Goal: Use online tool/utility: Utilize a website feature to perform a specific function

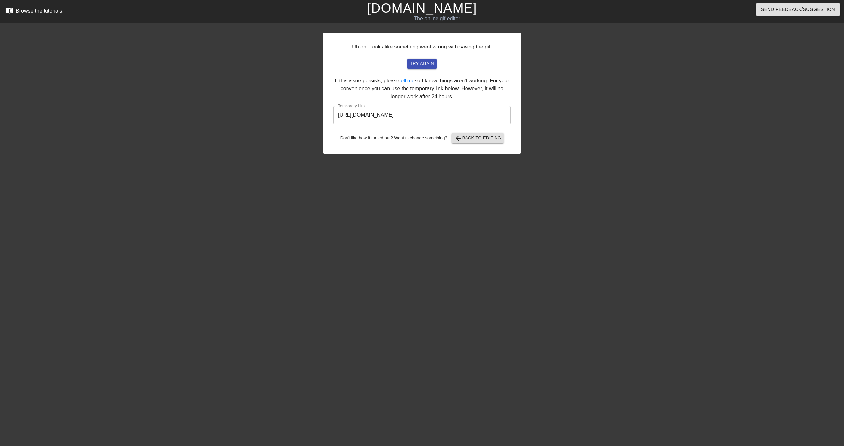
click at [40, 10] on div "Browse the tutorials!" at bounding box center [40, 11] width 48 height 6
drag, startPoint x: 414, startPoint y: 130, endPoint x: 410, endPoint y: 104, distance: 26.4
click at [414, 129] on div "Uh oh. Looks like something went wrong with saving the gif. try again If this i…" at bounding box center [422, 93] width 198 height 121
click at [423, 5] on link "[DOMAIN_NAME]" at bounding box center [422, 8] width 110 height 15
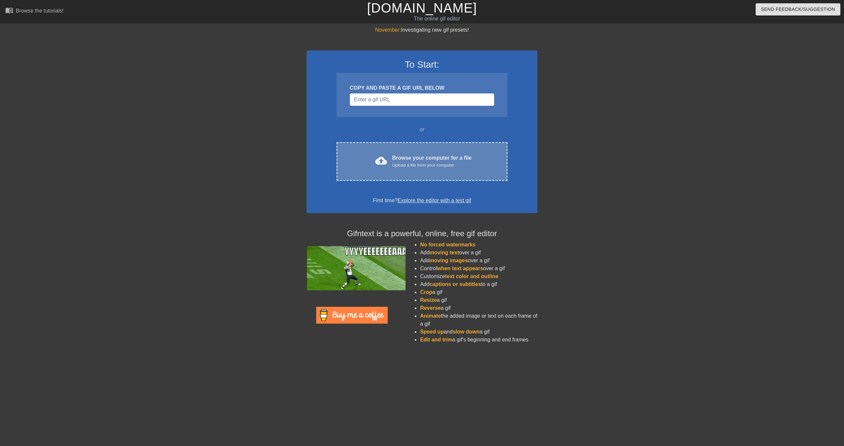
click at [434, 165] on div "Upload a file from your computer" at bounding box center [431, 165] width 79 height 7
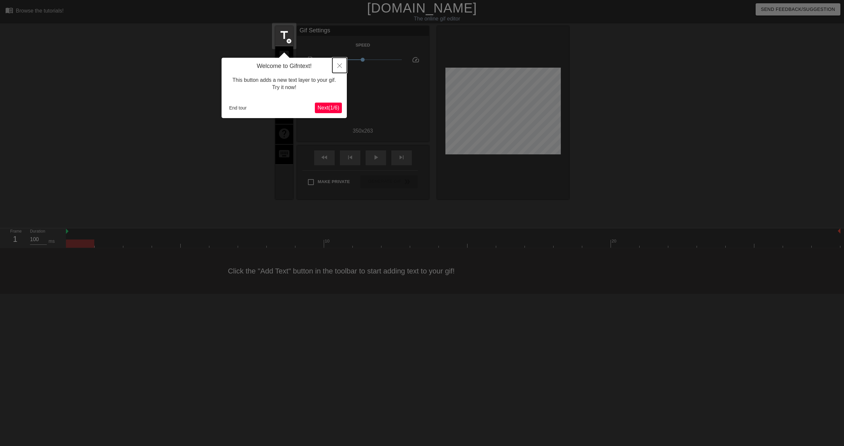
click at [340, 65] on icon "Close" at bounding box center [339, 65] width 5 height 5
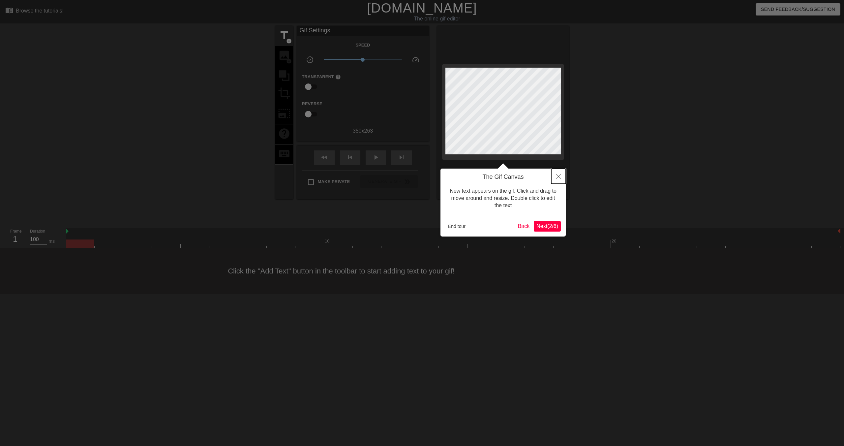
click at [560, 177] on icon "Close" at bounding box center [558, 176] width 5 height 5
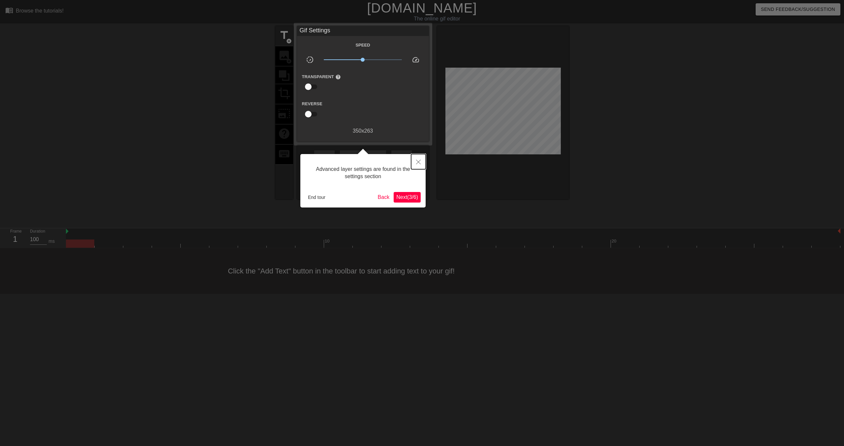
click at [420, 160] on icon "Close" at bounding box center [418, 162] width 5 height 5
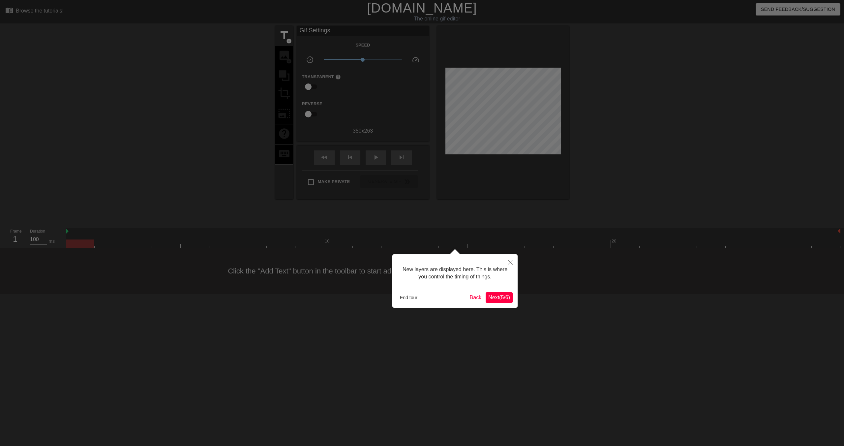
scroll to position [6, 0]
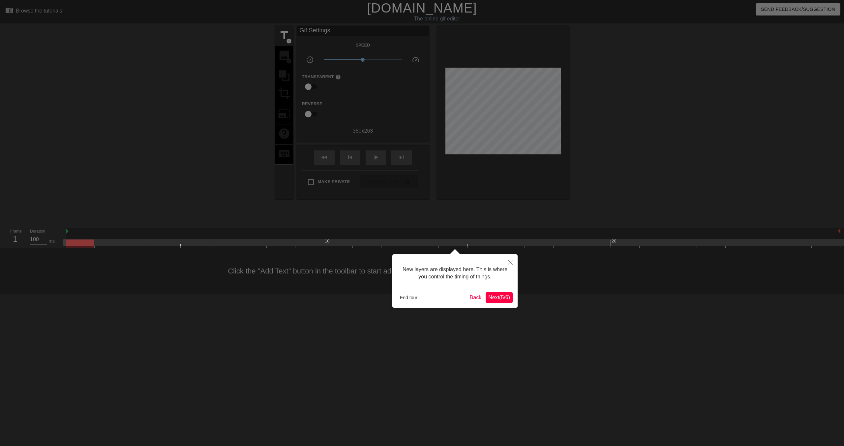
click at [71, 243] on div at bounding box center [80, 243] width 28 height 8
drag, startPoint x: 66, startPoint y: 242, endPoint x: 94, endPoint y: 243, distance: 28.7
click at [90, 242] on div at bounding box center [80, 243] width 28 height 8
click at [512, 263] on icon "Close" at bounding box center [510, 262] width 5 height 5
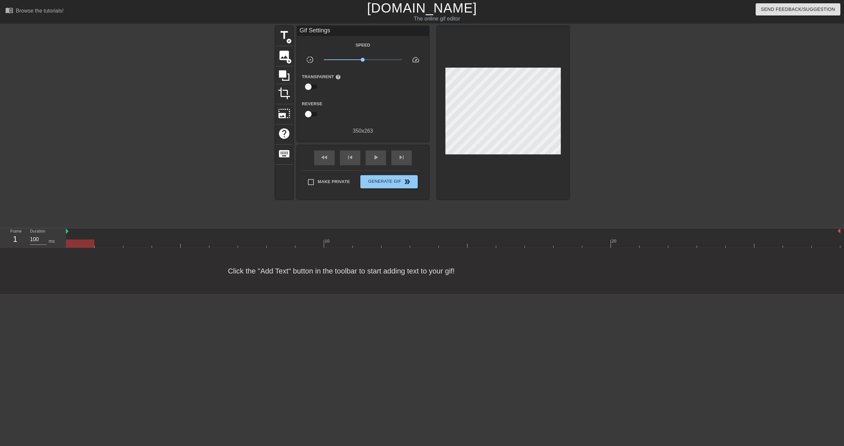
drag, startPoint x: 67, startPoint y: 244, endPoint x: 80, endPoint y: 244, distance: 12.9
click at [80, 244] on div at bounding box center [80, 243] width 28 height 8
click at [75, 244] on div at bounding box center [80, 243] width 28 height 8
click at [82, 245] on div at bounding box center [80, 243] width 28 height 8
click at [109, 242] on div at bounding box center [453, 243] width 775 height 8
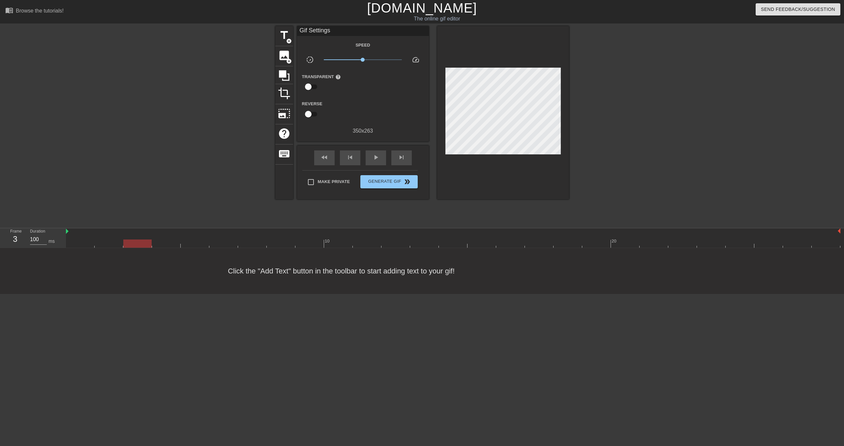
click at [141, 244] on div at bounding box center [453, 243] width 775 height 8
click at [179, 245] on div at bounding box center [453, 243] width 775 height 8
click at [207, 242] on div at bounding box center [453, 243] width 775 height 8
drag, startPoint x: 241, startPoint y: 243, endPoint x: 284, endPoint y: 238, distance: 43.9
click at [242, 243] on div at bounding box center [453, 243] width 775 height 8
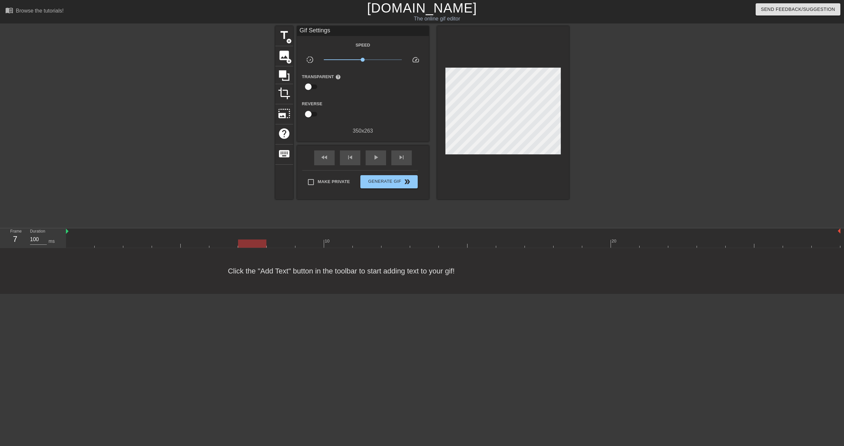
click at [78, 244] on div at bounding box center [453, 243] width 775 height 8
click at [285, 37] on span "title" at bounding box center [284, 35] width 13 height 13
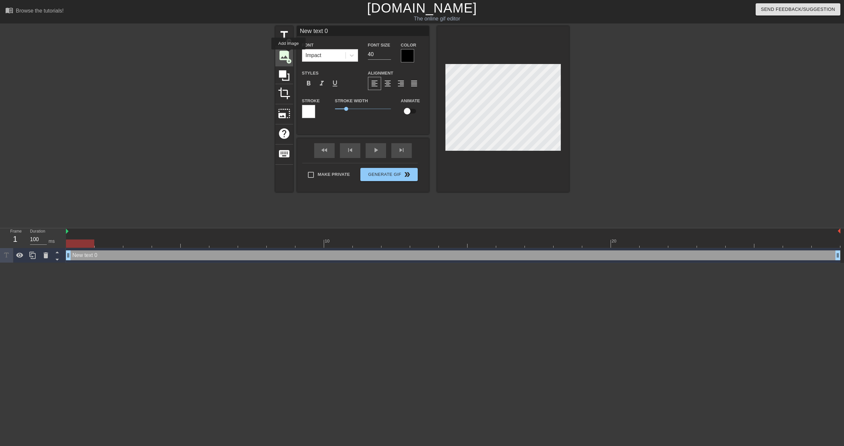
click at [289, 54] on span "image" at bounding box center [284, 55] width 13 height 13
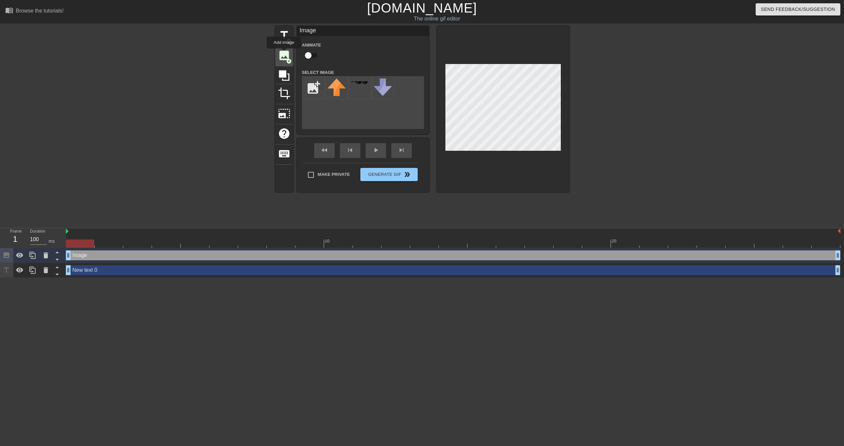
click at [284, 53] on span "image" at bounding box center [284, 55] width 13 height 13
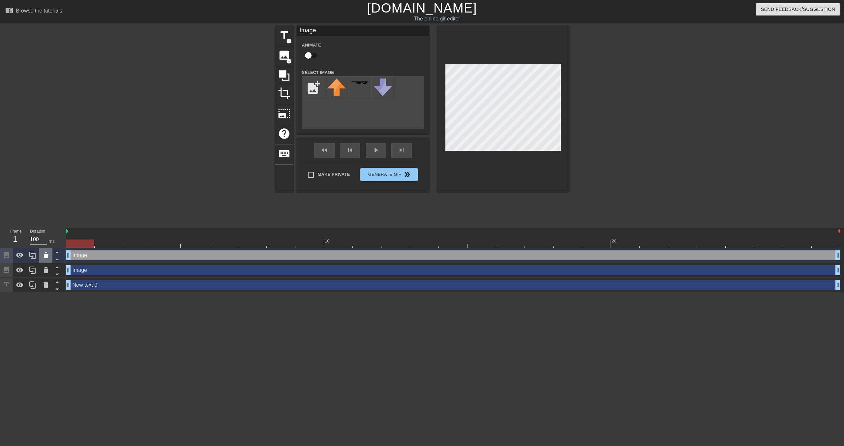
click at [45, 256] on icon at bounding box center [46, 255] width 5 height 6
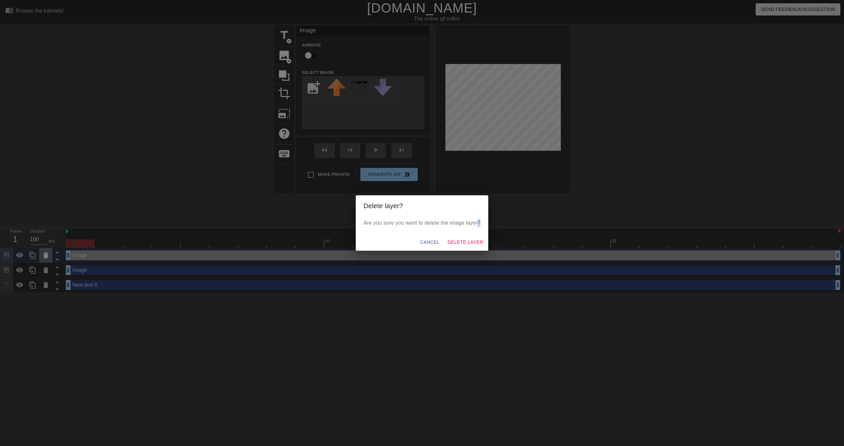
click at [45, 256] on div "Delete layer? Are you sure you want to delete the image layer? Cancel Delete La…" at bounding box center [422, 223] width 844 height 446
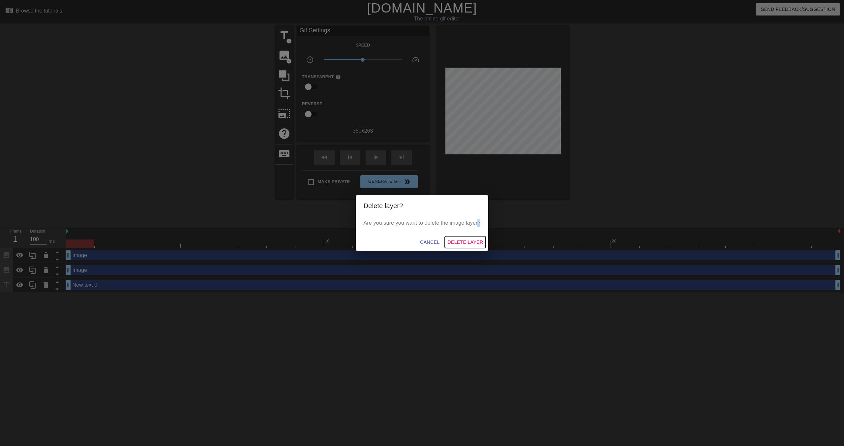
click at [469, 241] on span "Delete Layer" at bounding box center [466, 242] width 36 height 8
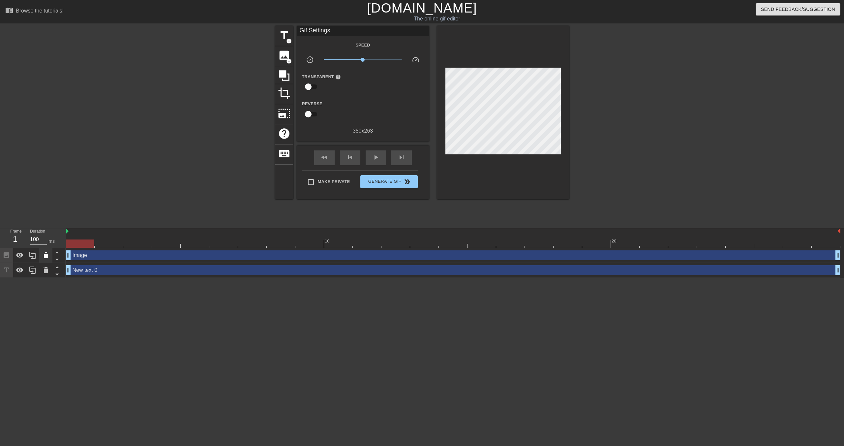
click at [47, 257] on icon at bounding box center [46, 255] width 5 height 6
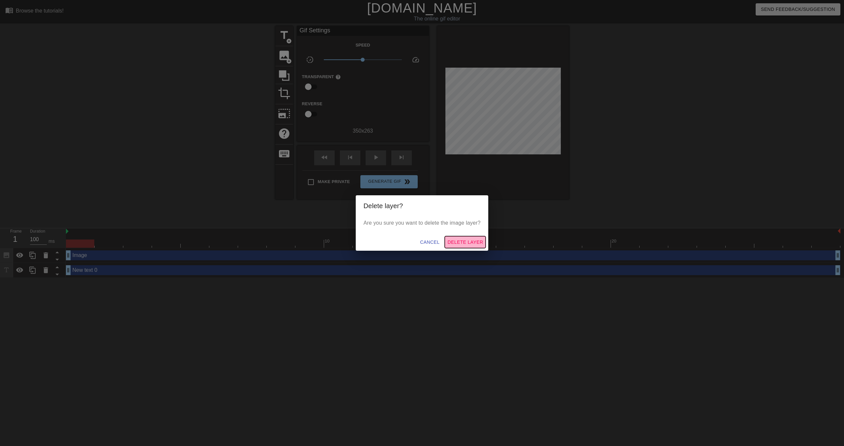
drag, startPoint x: 475, startPoint y: 242, endPoint x: 384, endPoint y: 257, distance: 91.9
click at [474, 242] on span "Delete Layer" at bounding box center [466, 242] width 36 height 8
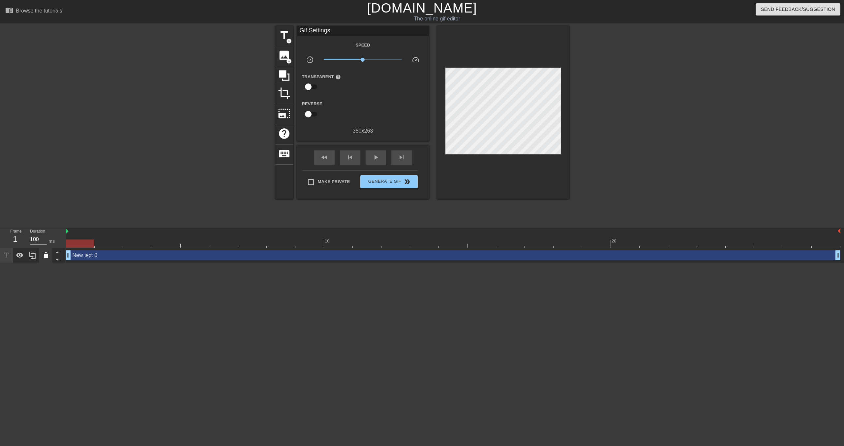
click at [47, 253] on icon at bounding box center [46, 255] width 5 height 6
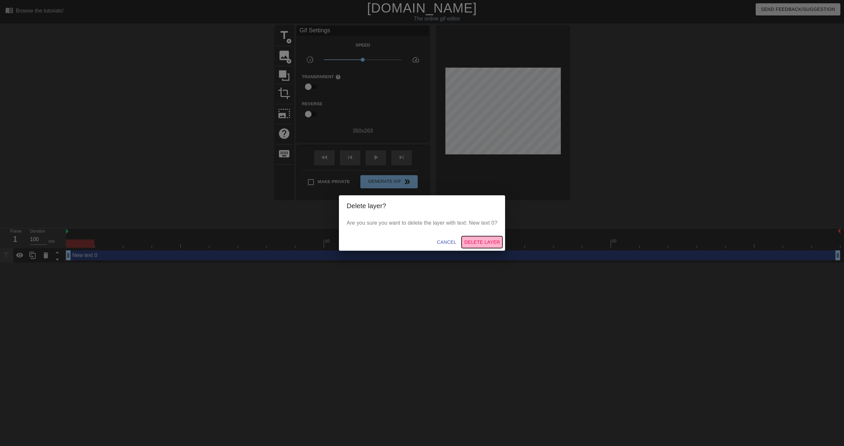
click at [496, 241] on span "Delete Layer" at bounding box center [482, 242] width 36 height 8
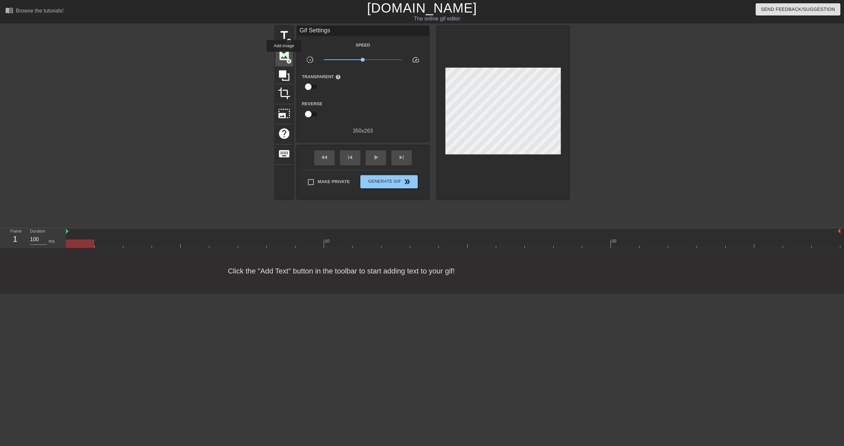
click at [284, 56] on span "image" at bounding box center [284, 55] width 13 height 13
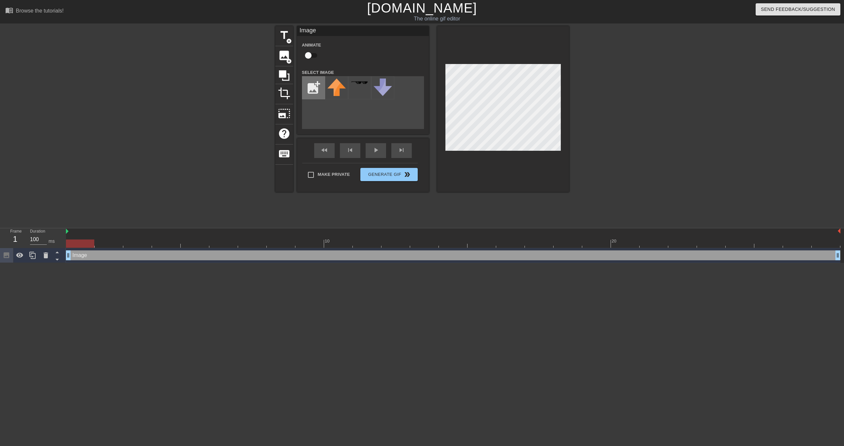
click at [314, 90] on input "file" at bounding box center [313, 88] width 22 height 22
click at [317, 90] on input "file" at bounding box center [313, 88] width 22 height 22
type input "C:\fakepath\Speed.png"
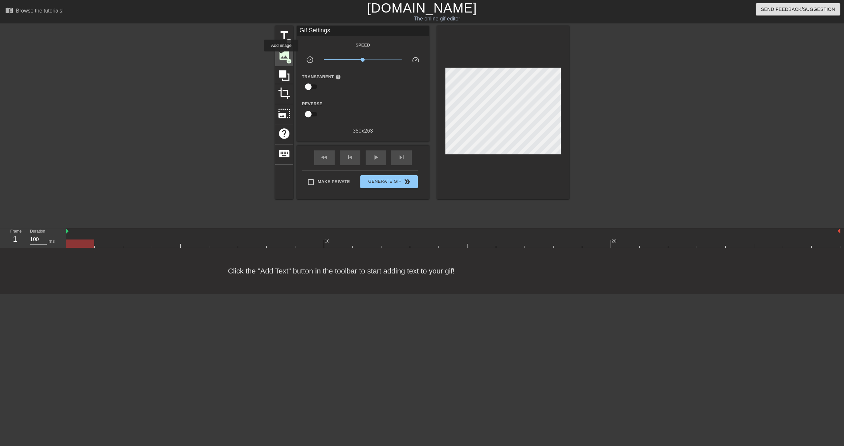
click at [282, 56] on span "image" at bounding box center [284, 55] width 13 height 13
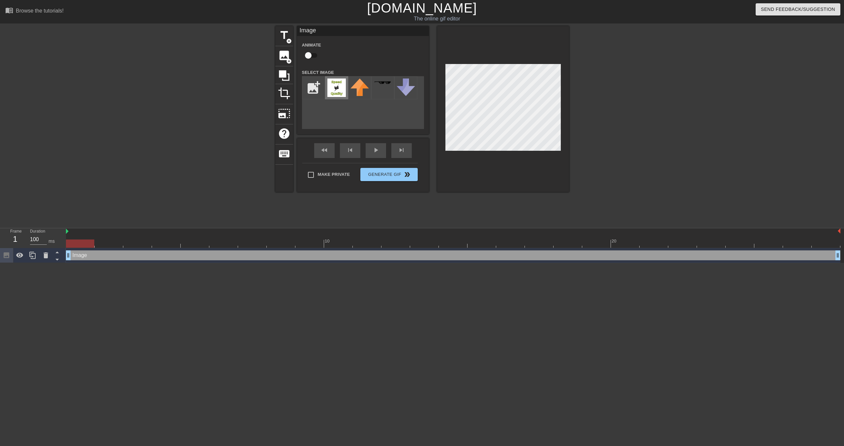
click at [333, 90] on img at bounding box center [337, 87] width 18 height 18
drag, startPoint x: 336, startPoint y: 84, endPoint x: 428, endPoint y: 95, distance: 93.3
click at [336, 85] on img at bounding box center [337, 87] width 18 height 18
click at [532, 151] on div at bounding box center [503, 109] width 132 height 166
click at [443, 109] on div at bounding box center [503, 109] width 132 height 166
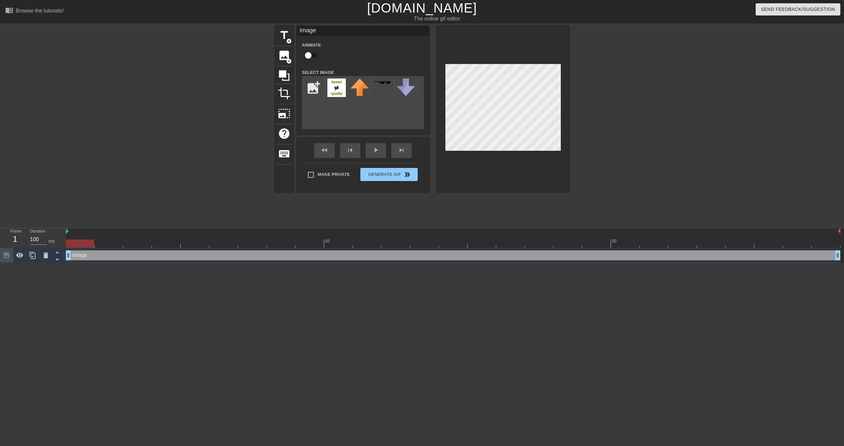
click at [561, 109] on div at bounding box center [503, 109] width 132 height 166
click at [592, 125] on div at bounding box center [626, 125] width 99 height 198
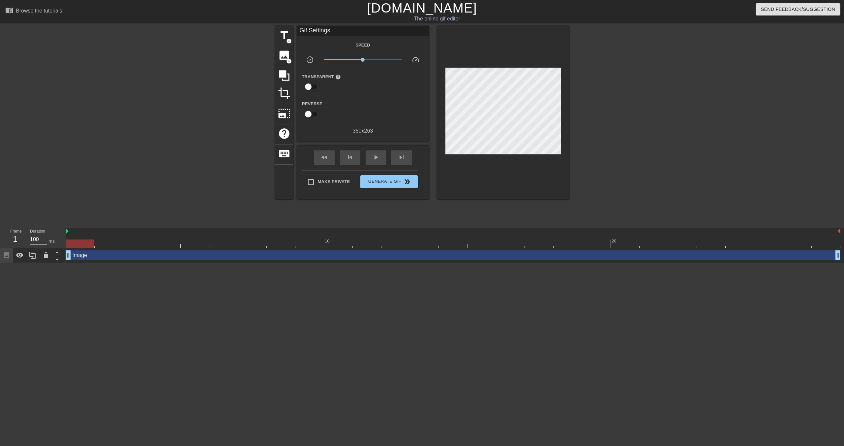
click at [76, 245] on div at bounding box center [80, 243] width 28 height 8
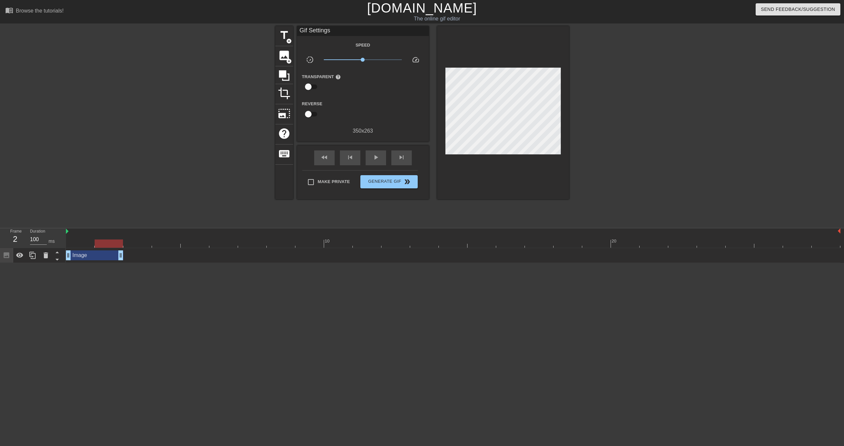
drag, startPoint x: 837, startPoint y: 254, endPoint x: 119, endPoint y: 260, distance: 718.4
drag, startPoint x: 68, startPoint y: 234, endPoint x: 77, endPoint y: 231, distance: 9.0
click at [68, 234] on img at bounding box center [67, 231] width 3 height 5
click at [380, 160] on div "play_arrow" at bounding box center [376, 157] width 20 height 15
drag, startPoint x: 120, startPoint y: 259, endPoint x: 159, endPoint y: 256, distance: 39.0
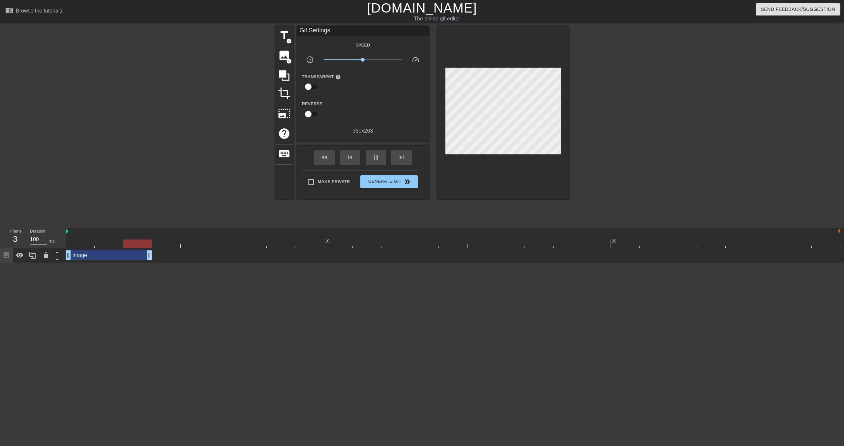
click at [158, 257] on div "Image drag_handle drag_handle" at bounding box center [453, 255] width 775 height 10
click at [70, 244] on div at bounding box center [453, 243] width 775 height 8
drag, startPoint x: 376, startPoint y: 160, endPoint x: 366, endPoint y: 161, distance: 9.9
click at [375, 160] on span "play_arrow" at bounding box center [376, 157] width 8 height 8
click at [366, 160] on div "pause" at bounding box center [376, 157] width 20 height 15
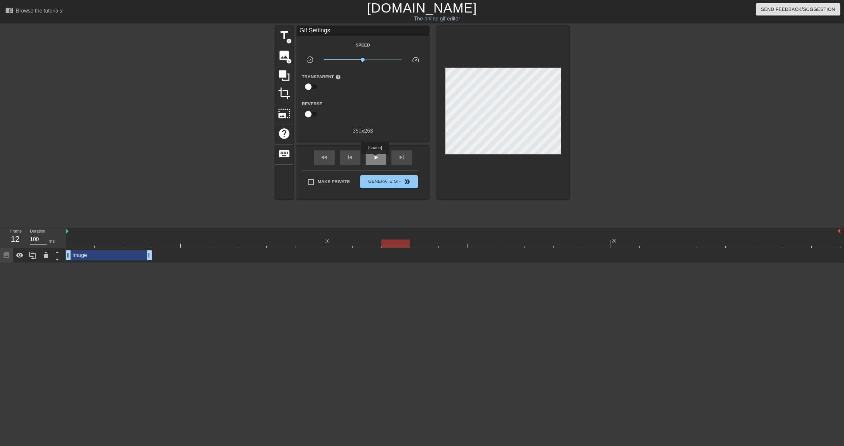
click at [376, 158] on span "play_arrow" at bounding box center [376, 157] width 8 height 8
drag, startPoint x: 122, startPoint y: 243, endPoint x: 158, endPoint y: 244, distance: 36.0
click at [122, 243] on div at bounding box center [453, 243] width 775 height 8
click at [158, 243] on div at bounding box center [453, 243] width 775 height 8
click at [134, 244] on div at bounding box center [453, 243] width 775 height 8
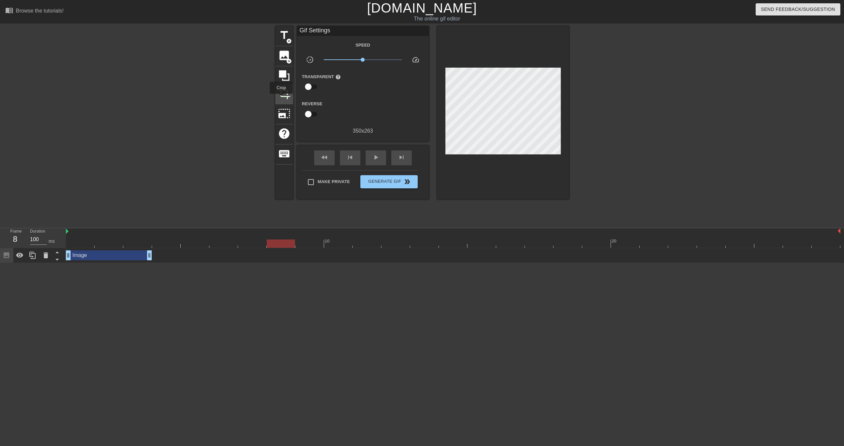
click at [282, 98] on span "crop" at bounding box center [284, 93] width 13 height 13
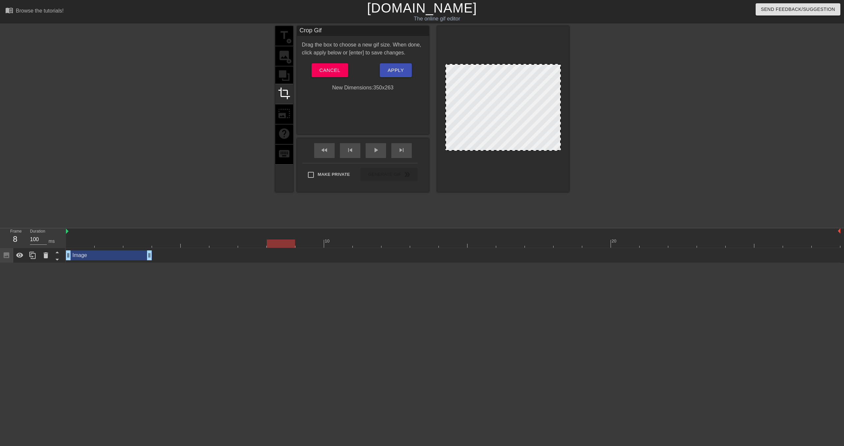
click at [285, 116] on div "title add_circle image add_circle crop photo_size_select_large help keyboard" at bounding box center [284, 109] width 18 height 166
click at [340, 71] on button "Cancel" at bounding box center [330, 70] width 37 height 14
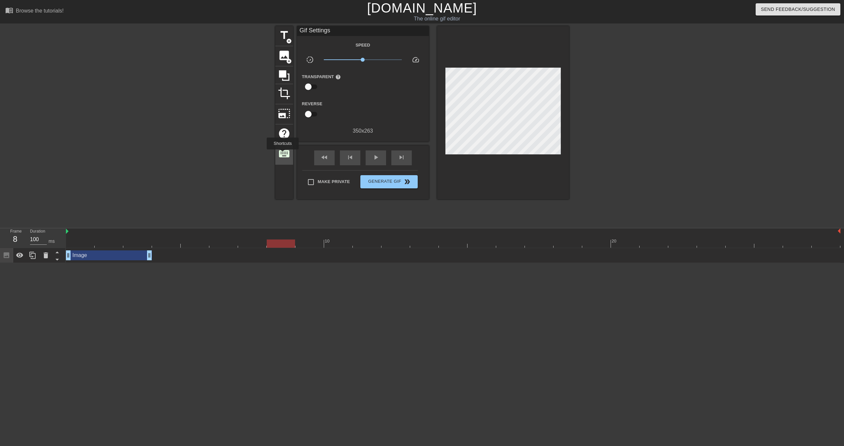
click at [283, 154] on span "keyboard" at bounding box center [284, 153] width 13 height 13
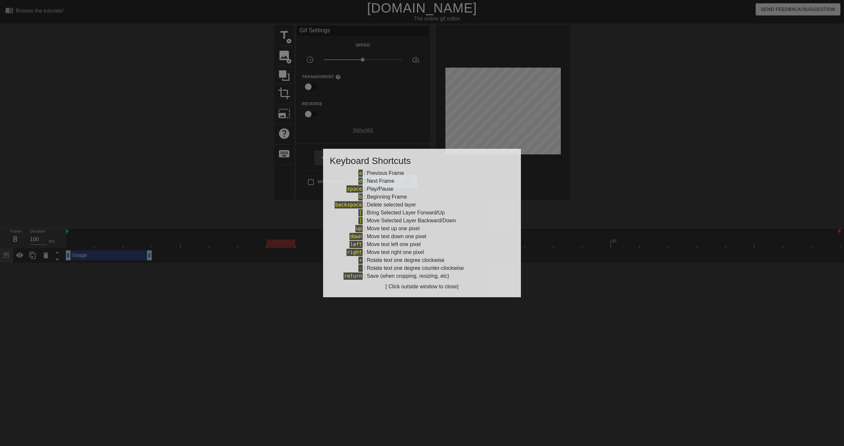
click at [180, 172] on div at bounding box center [422, 223] width 844 height 446
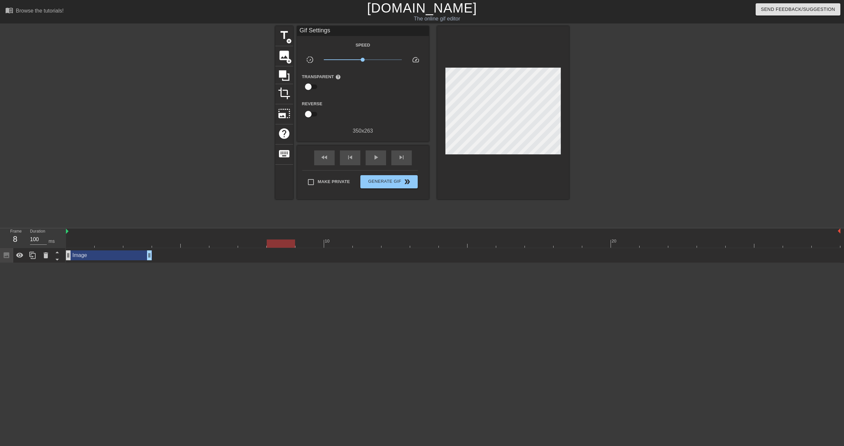
drag, startPoint x: 82, startPoint y: 242, endPoint x: 67, endPoint y: 255, distance: 19.9
click at [82, 242] on div at bounding box center [453, 243] width 775 height 8
click at [23, 258] on icon at bounding box center [20, 255] width 8 height 8
click at [22, 258] on icon at bounding box center [20, 255] width 8 height 8
click at [155, 239] on div at bounding box center [453, 243] width 775 height 8
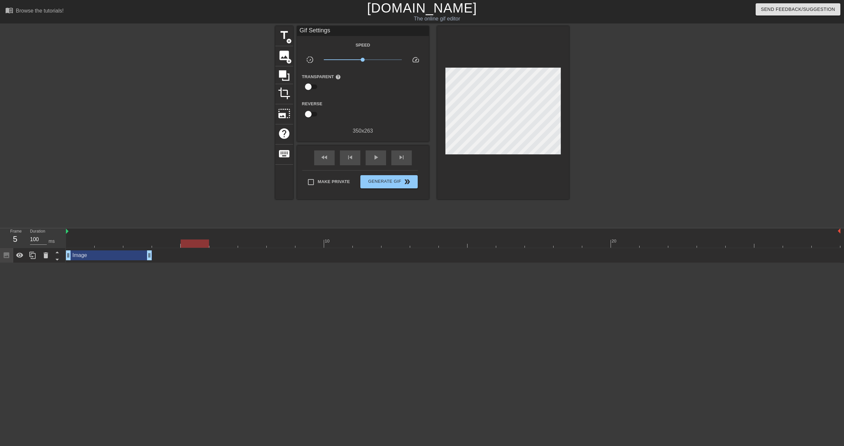
drag, startPoint x: 194, startPoint y: 247, endPoint x: 206, endPoint y: 247, distance: 11.9
click at [196, 247] on div at bounding box center [453, 243] width 775 height 8
drag, startPoint x: 530, startPoint y: 249, endPoint x: 844, endPoint y: 228, distance: 315.0
click at [560, 247] on div "10 20 Image drag_handle drag_handle" at bounding box center [455, 245] width 778 height 35
drag, startPoint x: 836, startPoint y: 242, endPoint x: 832, endPoint y: 245, distance: 4.6
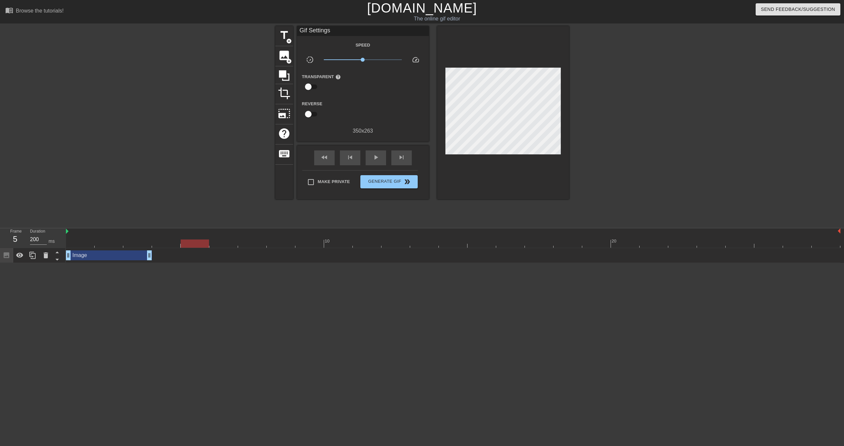
click at [836, 243] on div at bounding box center [453, 243] width 775 height 8
click at [843, 230] on div "10 20 Image drag_handle drag_handle" at bounding box center [455, 245] width 778 height 35
drag, startPoint x: 840, startPoint y: 230, endPoint x: 759, endPoint y: 229, distance: 81.5
click at [816, 230] on div "10 20" at bounding box center [453, 237] width 775 height 19
drag, startPoint x: 66, startPoint y: 230, endPoint x: 162, endPoint y: 215, distance: 96.7
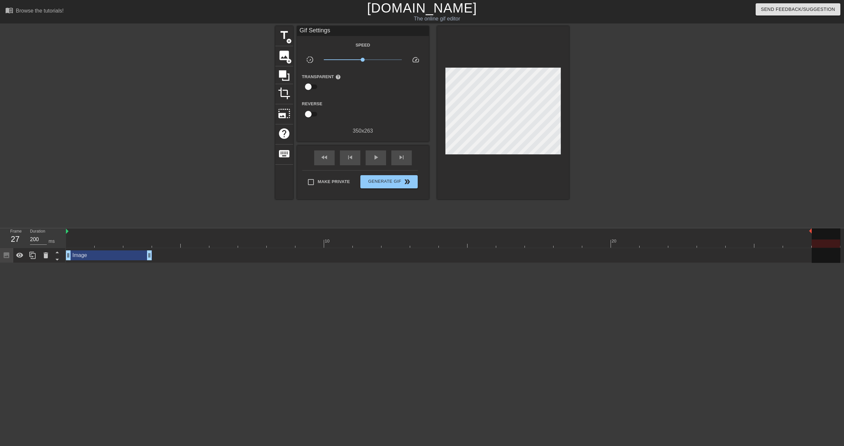
click at [19, 233] on div "Frame 27 Duration 200 ms 10 20 Image drag_handle drag_handle" at bounding box center [422, 245] width 844 height 35
click at [30, 239] on input "200" at bounding box center [38, 239] width 17 height 11
click at [43, 238] on input "201" at bounding box center [38, 239] width 17 height 11
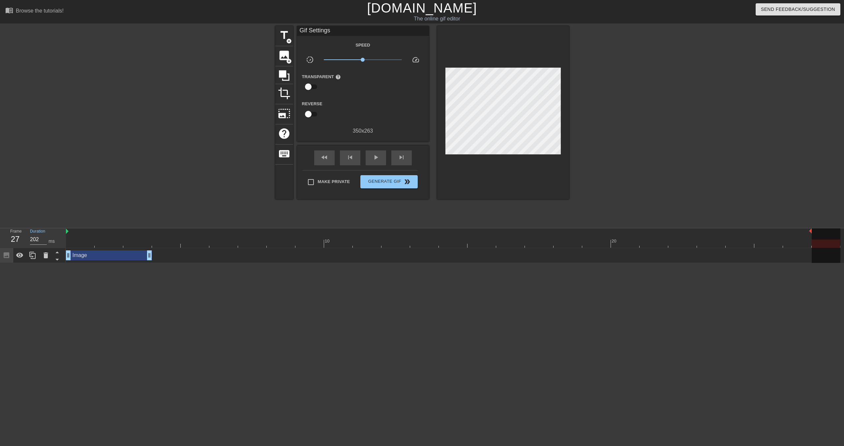
click at [43, 238] on input "202" at bounding box center [38, 239] width 17 height 11
click at [43, 238] on input "203" at bounding box center [38, 239] width 17 height 11
click at [43, 238] on input "204" at bounding box center [38, 239] width 17 height 11
click at [43, 238] on input "205" at bounding box center [38, 239] width 17 height 11
click at [43, 238] on input "206" at bounding box center [38, 239] width 17 height 11
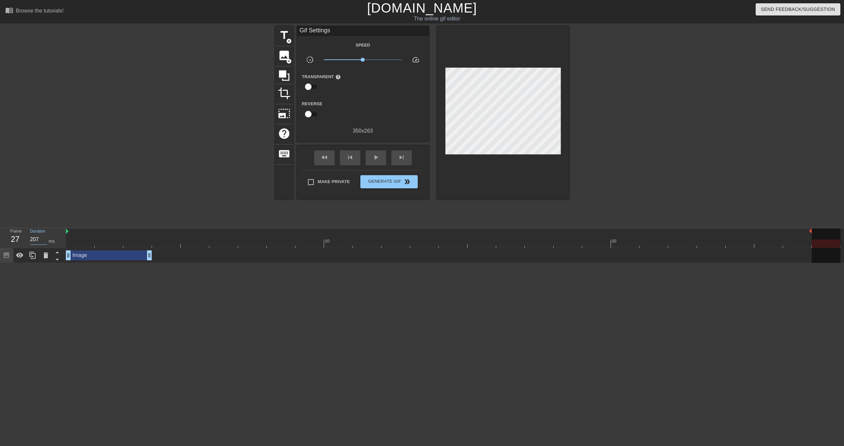
click at [43, 238] on input "207" at bounding box center [38, 239] width 17 height 11
click at [43, 238] on input "208" at bounding box center [38, 239] width 17 height 11
click at [43, 238] on input "209" at bounding box center [38, 239] width 17 height 11
click at [43, 238] on input "210" at bounding box center [38, 239] width 17 height 11
click at [43, 238] on input "211" at bounding box center [38, 239] width 17 height 11
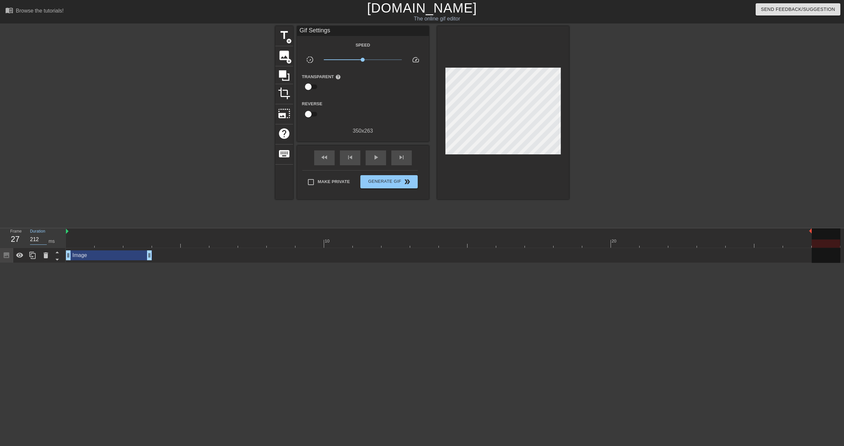
click at [43, 238] on input "212" at bounding box center [38, 239] width 17 height 11
click at [43, 238] on input "213" at bounding box center [38, 239] width 17 height 11
click at [43, 238] on input "214" at bounding box center [38, 239] width 17 height 11
click at [43, 238] on input "215" at bounding box center [38, 239] width 17 height 11
click at [43, 238] on input "216" at bounding box center [38, 239] width 17 height 11
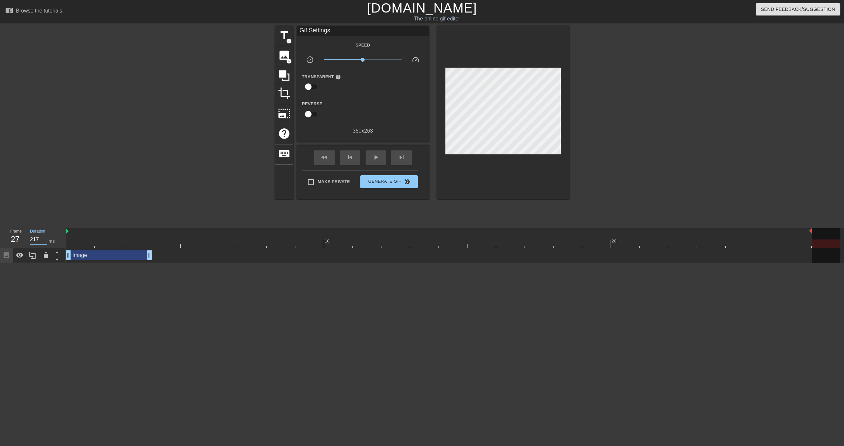
click at [43, 238] on input "217" at bounding box center [38, 239] width 17 height 11
click at [34, 240] on input "217" at bounding box center [38, 239] width 17 height 11
click at [47, 197] on div "title add_circle image add_circle crop photo_size_select_large help keyboard Gi…" at bounding box center [422, 125] width 844 height 198
click at [62, 245] on div "Duration 400 ms" at bounding box center [45, 237] width 40 height 19
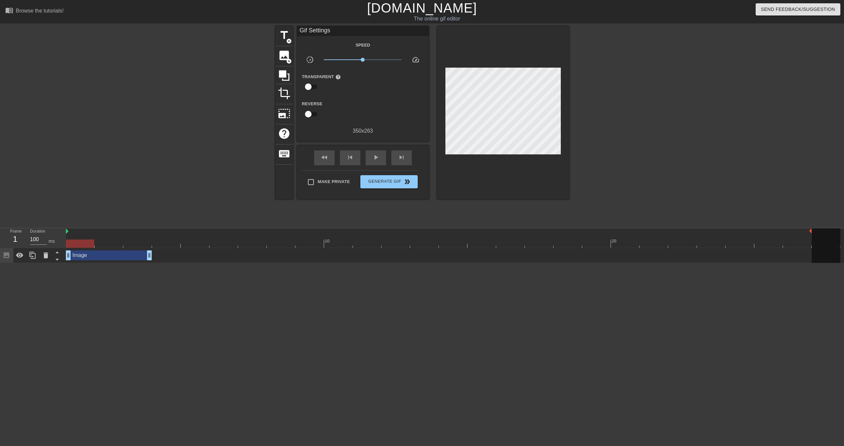
click at [69, 244] on div at bounding box center [453, 243] width 775 height 8
click at [378, 160] on span "play_arrow" at bounding box center [376, 157] width 8 height 8
click at [829, 253] on div at bounding box center [826, 246] width 29 height 36
click at [75, 241] on div at bounding box center [453, 243] width 775 height 8
click at [175, 239] on div at bounding box center [453, 243] width 775 height 8
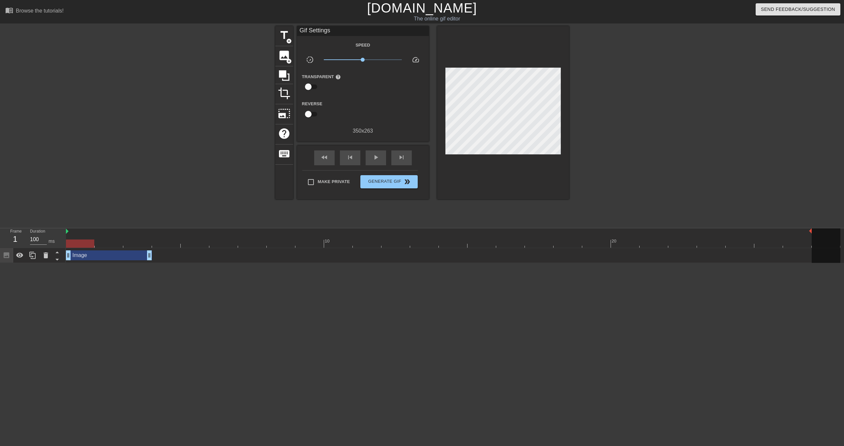
click at [77, 239] on div at bounding box center [453, 243] width 775 height 8
click at [366, 161] on div "play_arrow" at bounding box center [376, 157] width 20 height 15
click at [375, 158] on span "pause" at bounding box center [376, 157] width 8 height 8
drag, startPoint x: 360, startPoint y: 59, endPoint x: 341, endPoint y: 78, distance: 27.1
click at [338, 60] on span "x0.229" at bounding box center [338, 60] width 4 height 4
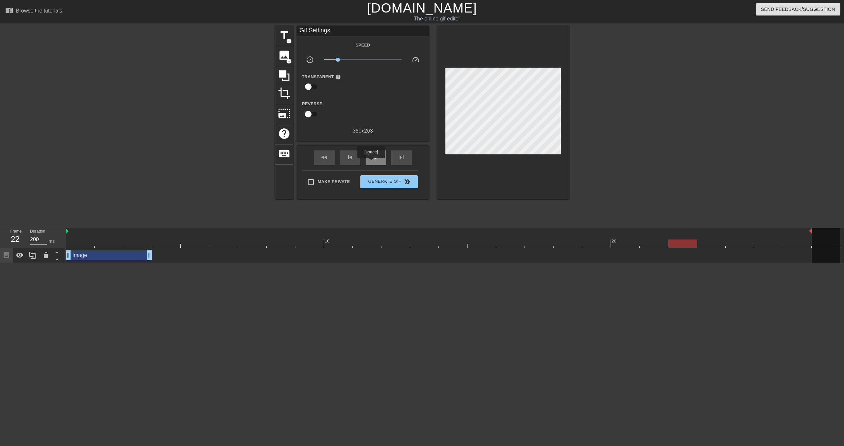
click at [373, 162] on div "play_arrow" at bounding box center [376, 157] width 20 height 15
click at [350, 60] on span "x0.473" at bounding box center [363, 60] width 78 height 8
drag, startPoint x: 349, startPoint y: 60, endPoint x: 357, endPoint y: 64, distance: 9.1
click at [354, 60] on span "x0.589" at bounding box center [354, 60] width 4 height 4
click at [350, 61] on span "x0.473" at bounding box center [350, 60] width 4 height 4
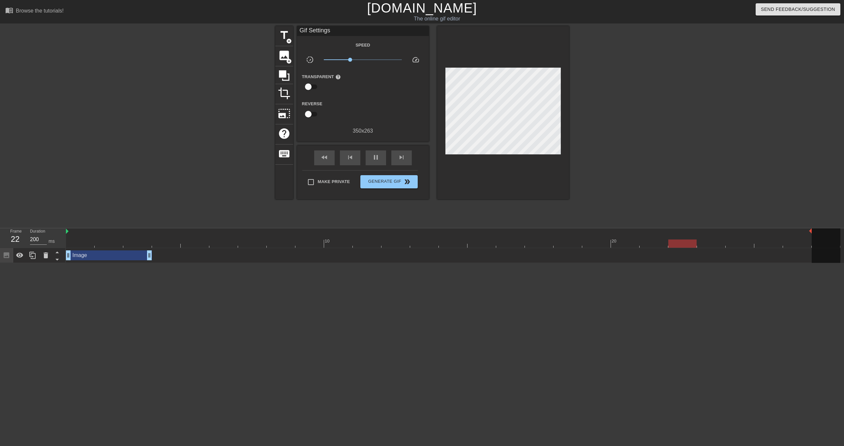
type input "100"
drag, startPoint x: 116, startPoint y: 245, endPoint x: 108, endPoint y: 247, distance: 8.7
click at [116, 246] on div at bounding box center [453, 243] width 775 height 8
click at [171, 145] on div at bounding box center [218, 125] width 99 height 198
click at [283, 77] on icon at bounding box center [284, 75] width 11 height 11
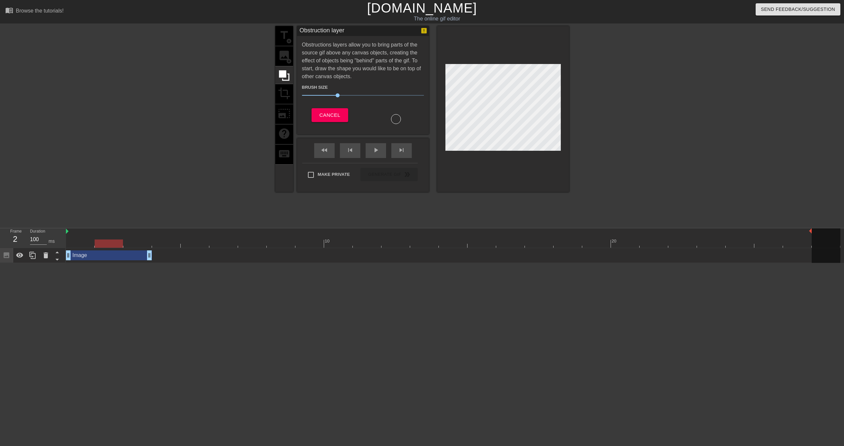
drag, startPoint x: 338, startPoint y: 69, endPoint x: 339, endPoint y: 79, distance: 10.3
click at [339, 79] on div "Obstructions layers allow you to bring parts of the source gif above any canvas…" at bounding box center [363, 82] width 122 height 83
click at [328, 118] on span "Cancel" at bounding box center [330, 115] width 21 height 9
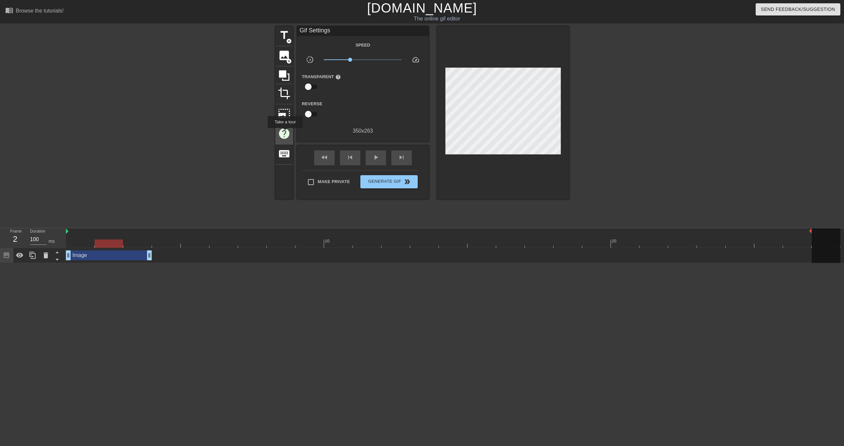
click at [286, 133] on span "help" at bounding box center [284, 133] width 13 height 13
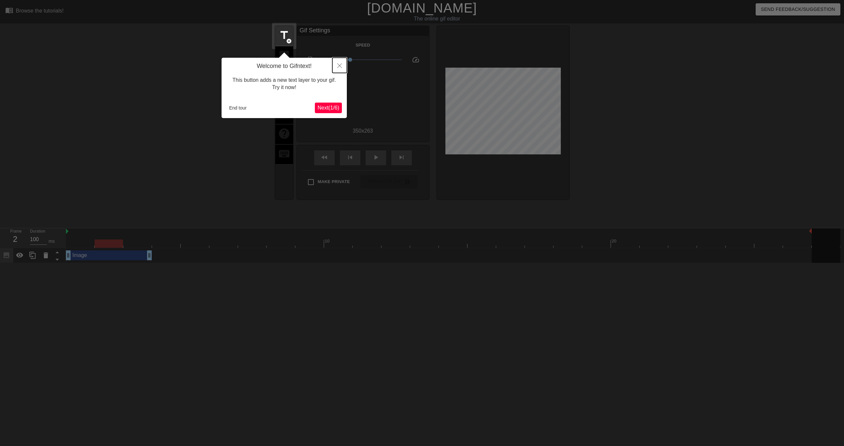
click at [339, 64] on icon "Close" at bounding box center [339, 65] width 5 height 5
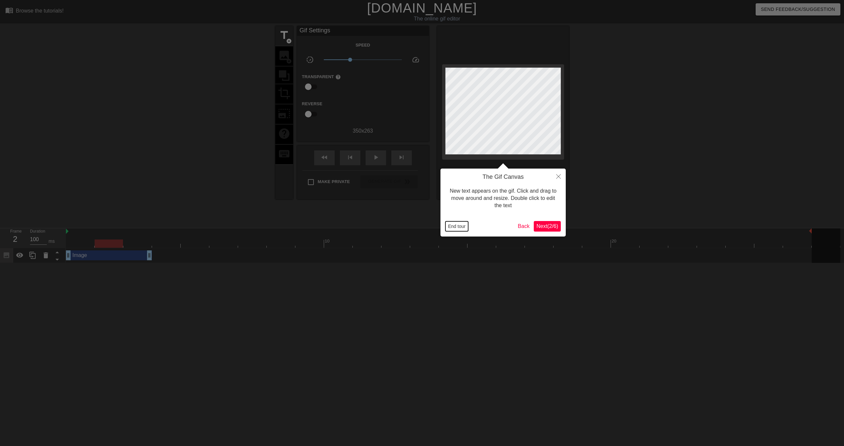
click at [459, 225] on button "End tour" at bounding box center [457, 226] width 23 height 10
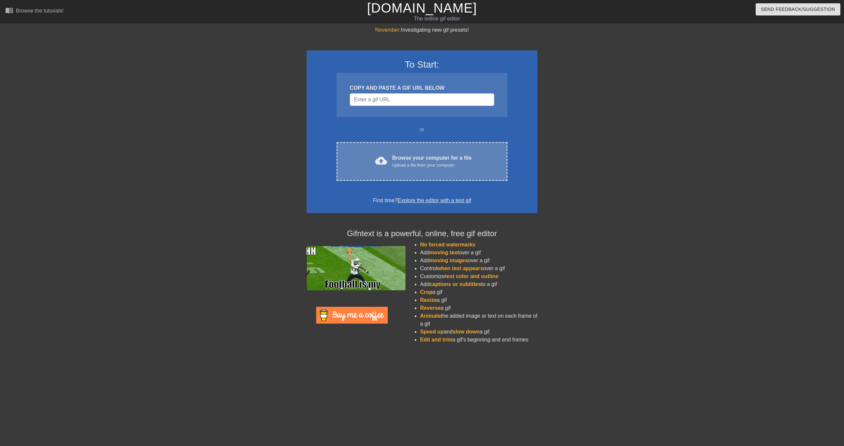
click at [378, 158] on span "cloud_upload" at bounding box center [381, 161] width 12 height 12
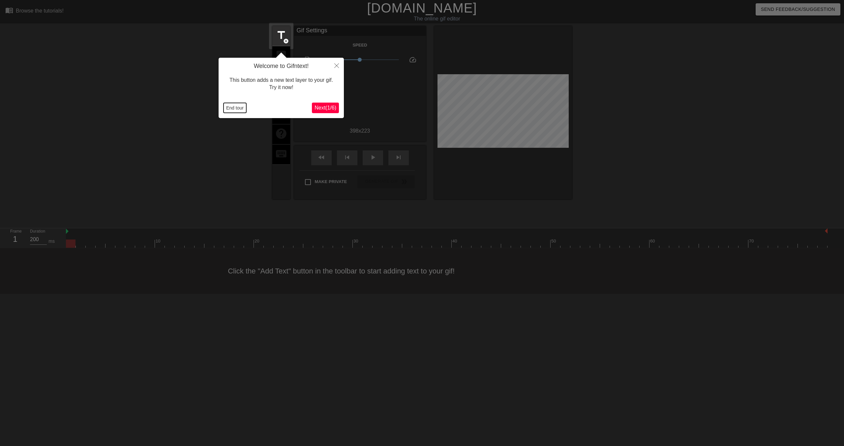
click at [239, 110] on button "End tour" at bounding box center [235, 108] width 23 height 10
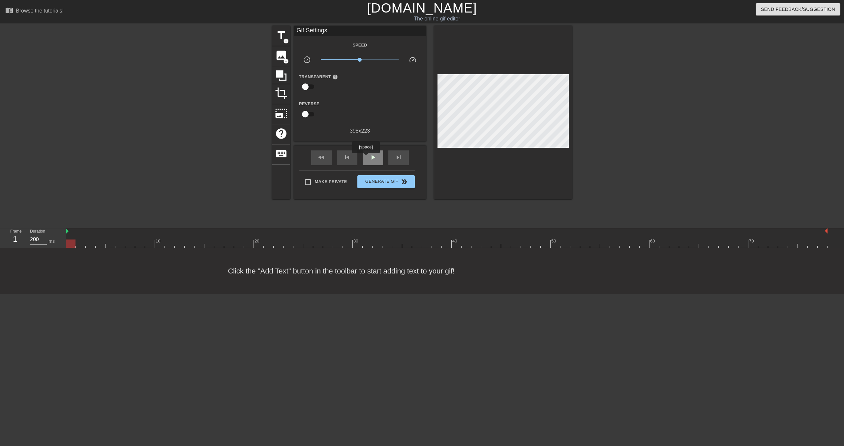
click at [367, 158] on div "play_arrow" at bounding box center [373, 157] width 20 height 15
click at [332, 210] on div "title add_circle image add_circle crop photo_size_select_large help keyboard Gi…" at bounding box center [422, 125] width 300 height 198
type input "200"
click at [302, 83] on input "checkbox" at bounding box center [306, 86] width 38 height 13
checkbox input "true"
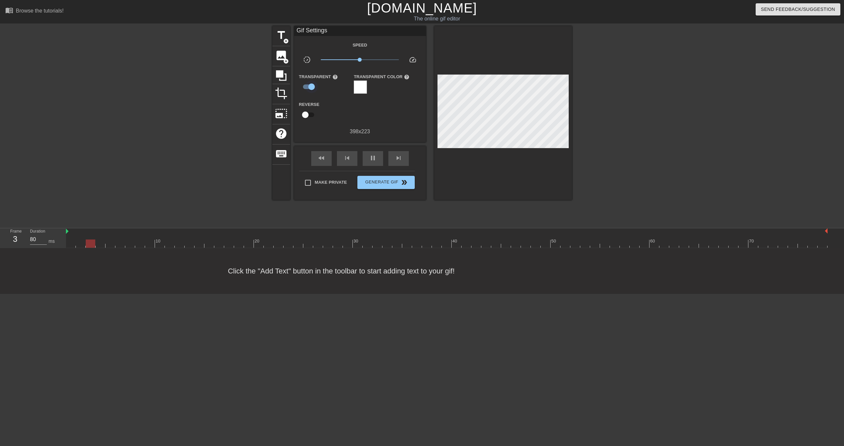
type input "50"
click at [308, 86] on input "checkbox" at bounding box center [312, 86] width 38 height 13
checkbox input "false"
type input "50"
